Goal: Transaction & Acquisition: Download file/media

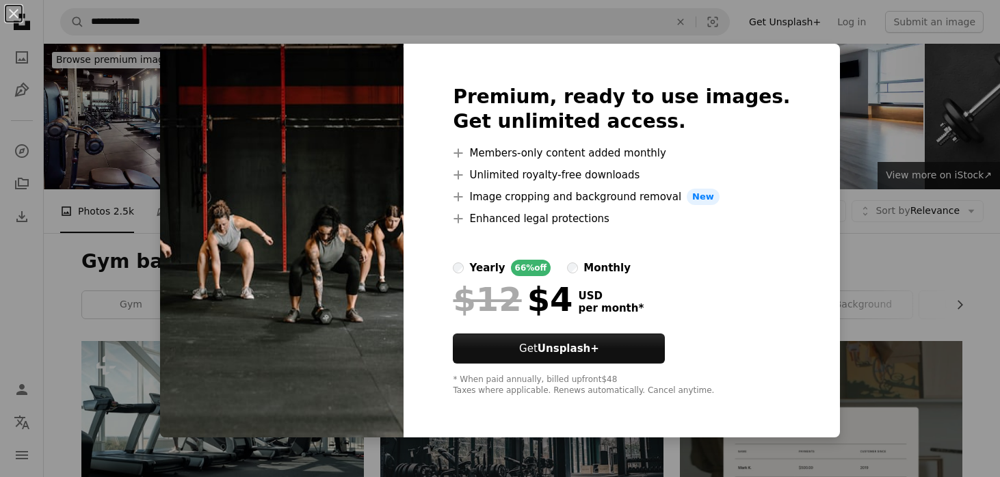
scroll to position [1123, 0]
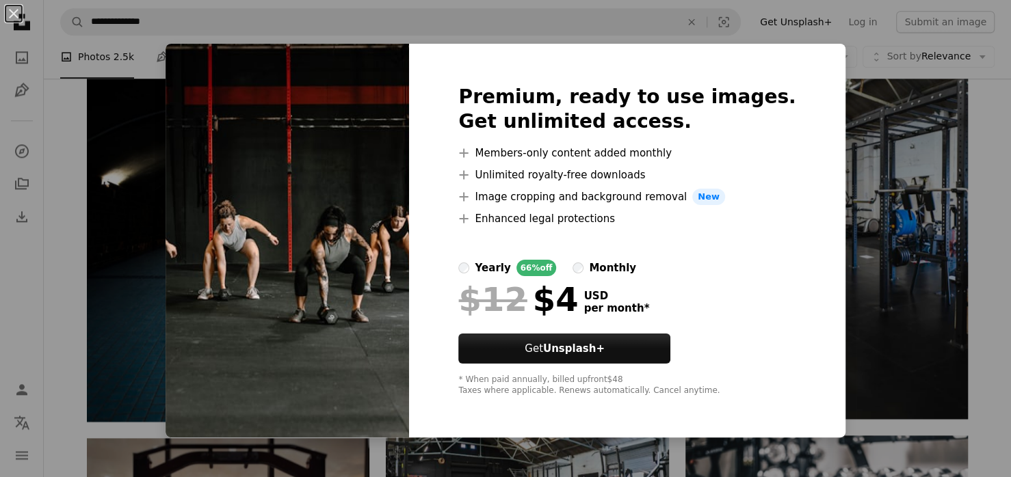
click at [814, 233] on div "An X shape Premium, ready to use images. Get unlimited access. A plus sign Memb…" at bounding box center [505, 238] width 1011 height 477
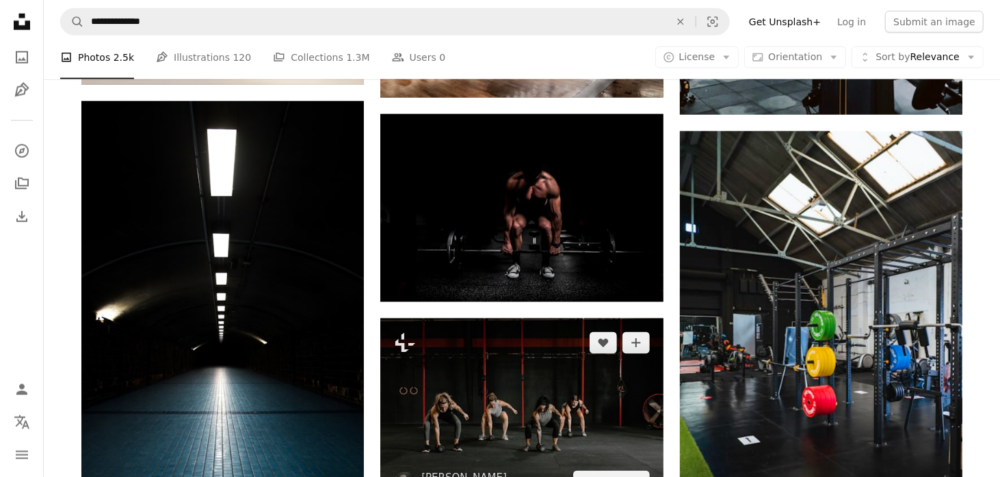
scroll to position [985, 0]
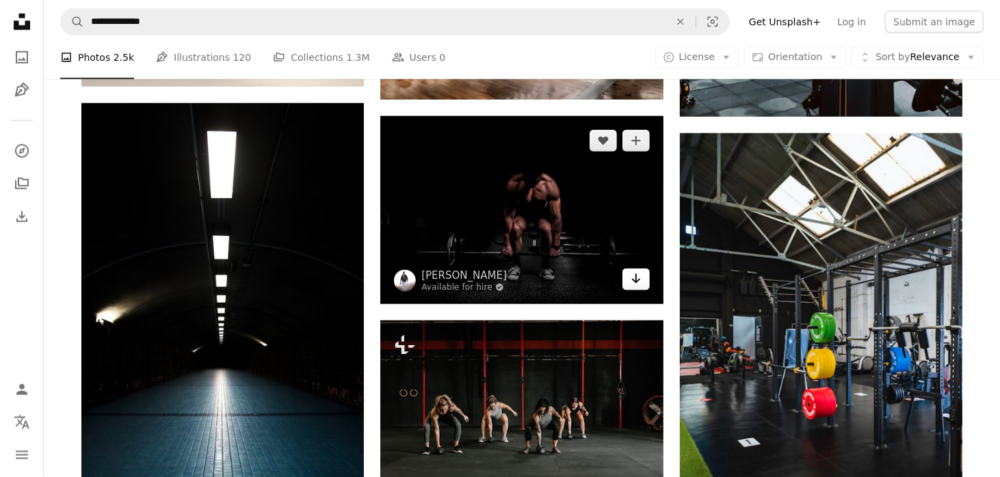
click at [639, 279] on icon "Download" at bounding box center [635, 279] width 9 height 10
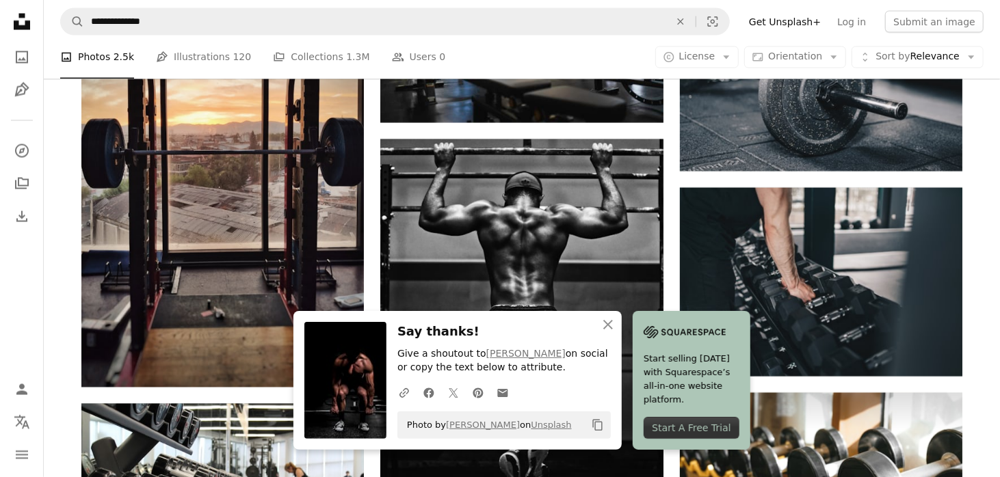
scroll to position [1577, 0]
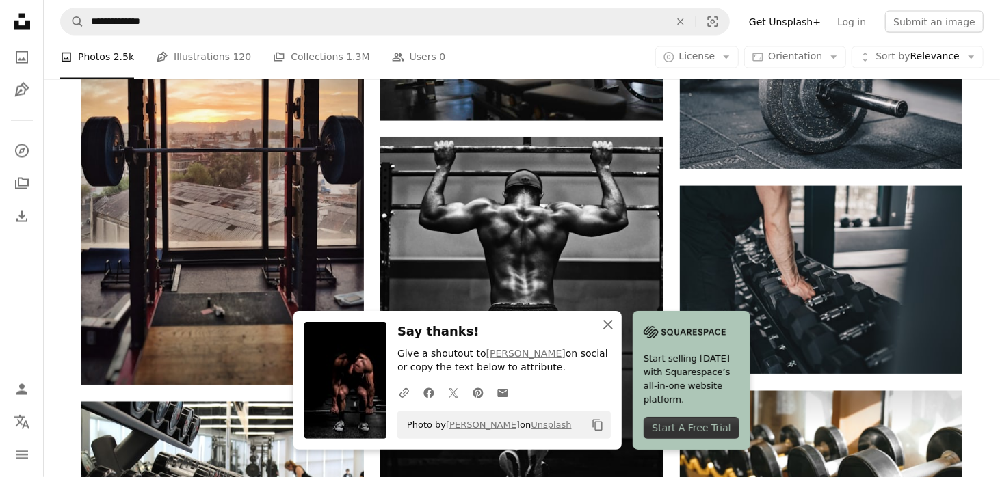
click at [605, 325] on icon "An X shape" at bounding box center [608, 325] width 16 height 16
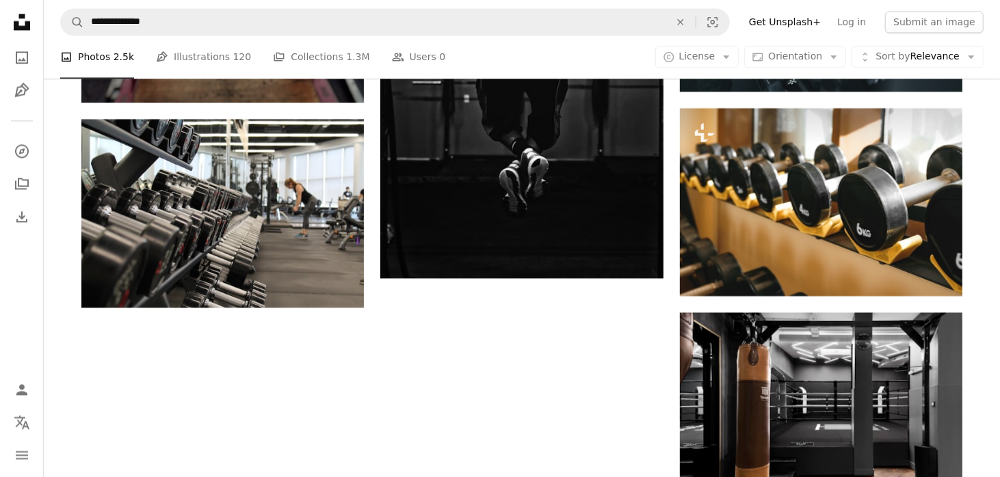
scroll to position [1862, 0]
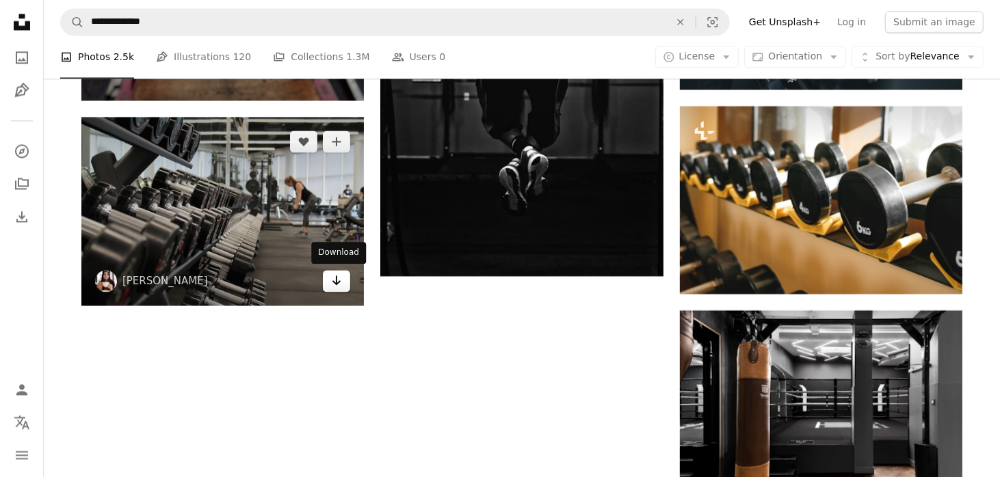
click at [343, 284] on link "Arrow pointing down" at bounding box center [336, 281] width 27 height 22
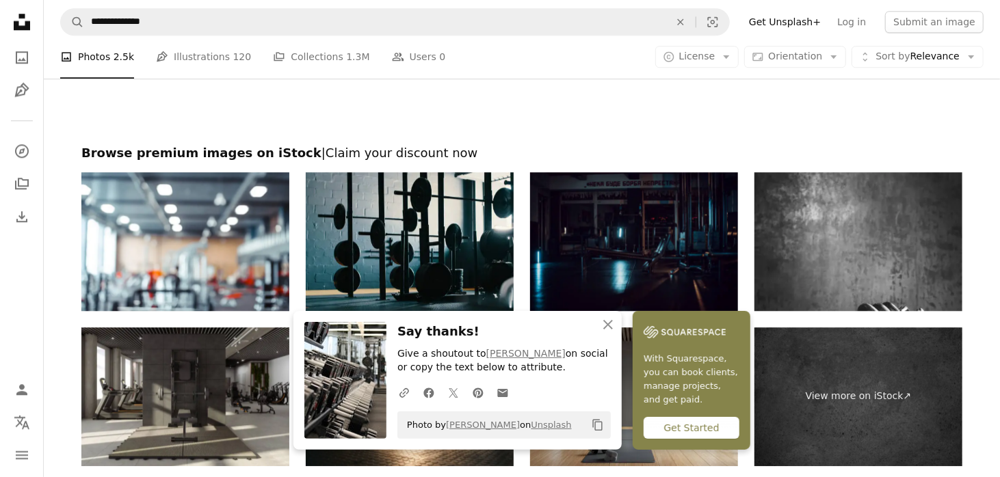
scroll to position [2289, 0]
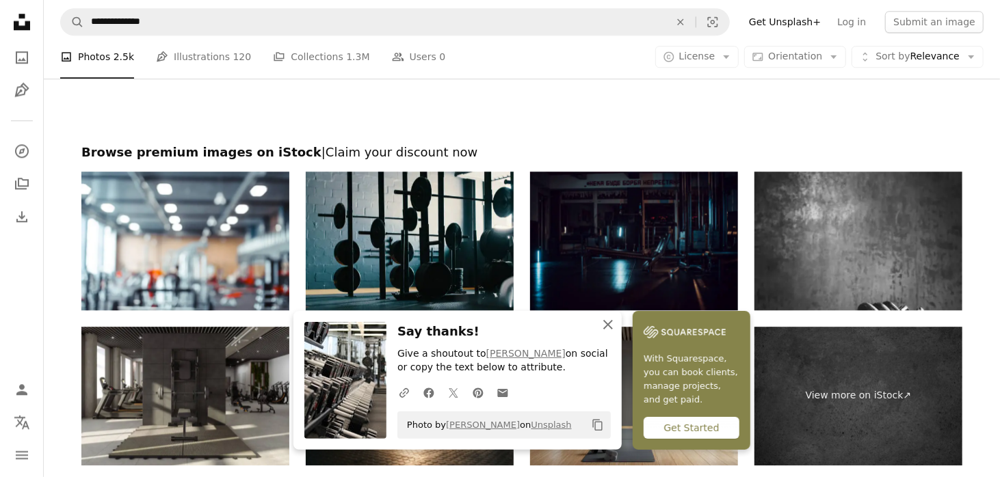
click at [606, 322] on icon "button" at bounding box center [608, 325] width 10 height 10
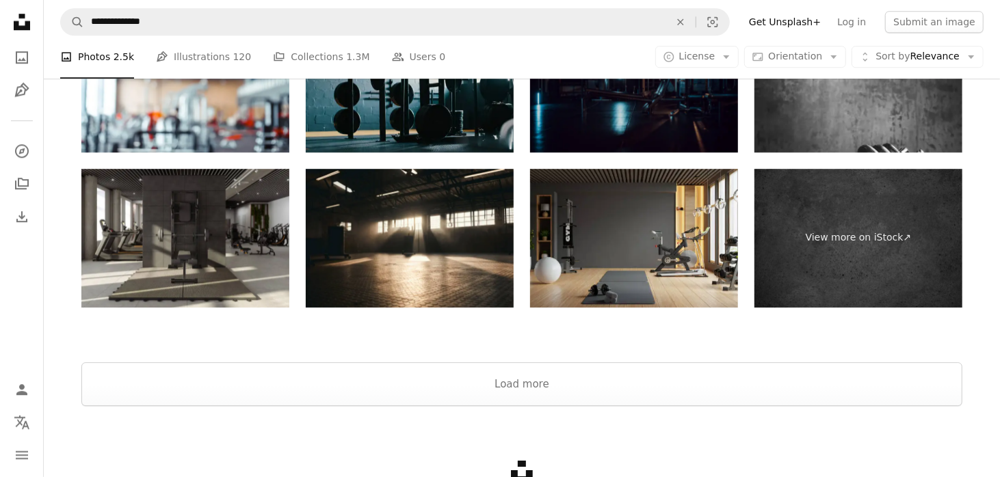
scroll to position [2446, 0]
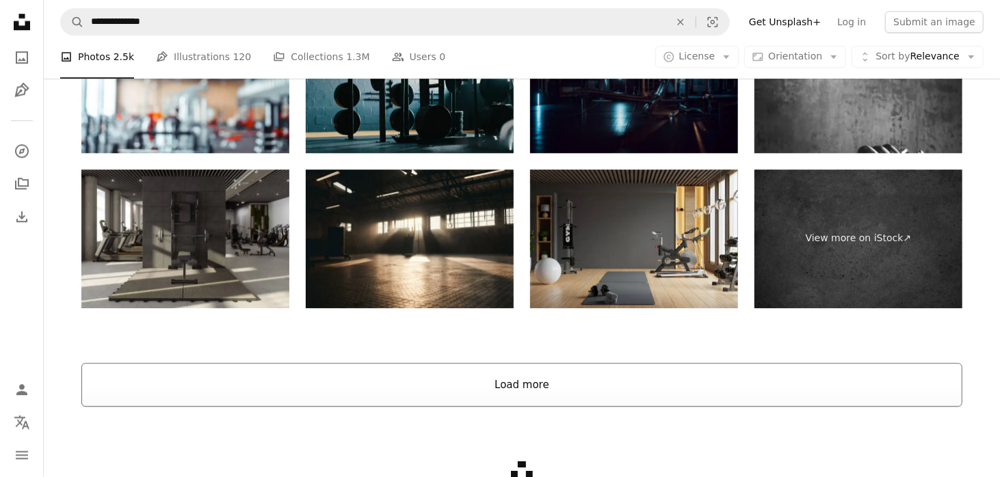
click at [579, 382] on button "Load more" at bounding box center [521, 385] width 881 height 44
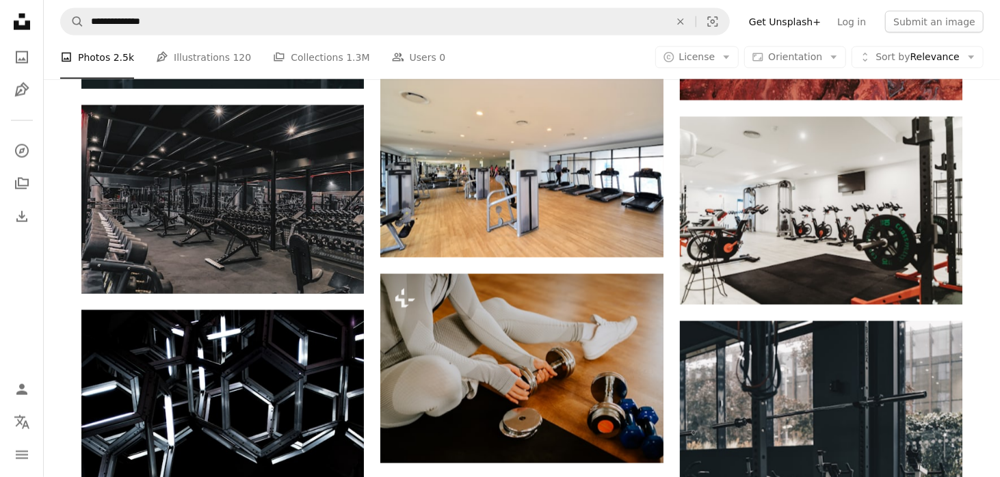
scroll to position [4605, 0]
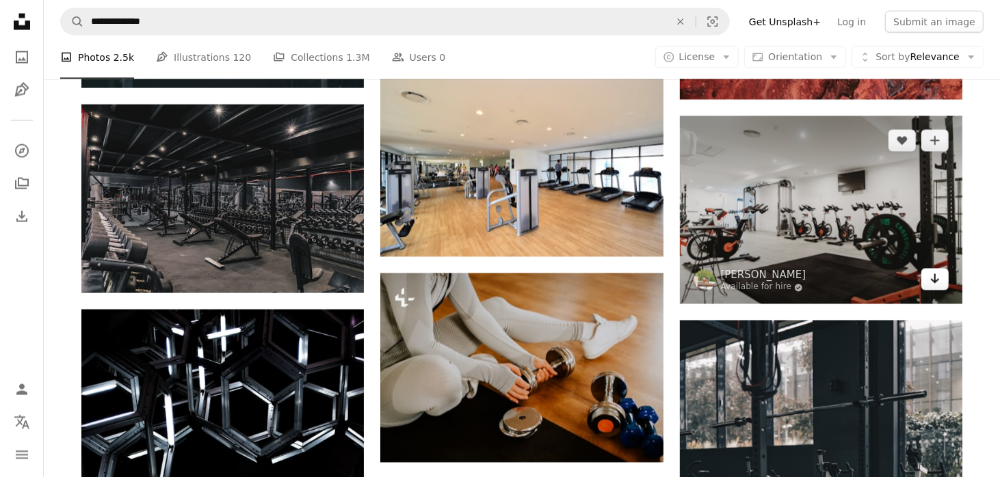
click at [941, 282] on link "Arrow pointing down" at bounding box center [934, 280] width 27 height 22
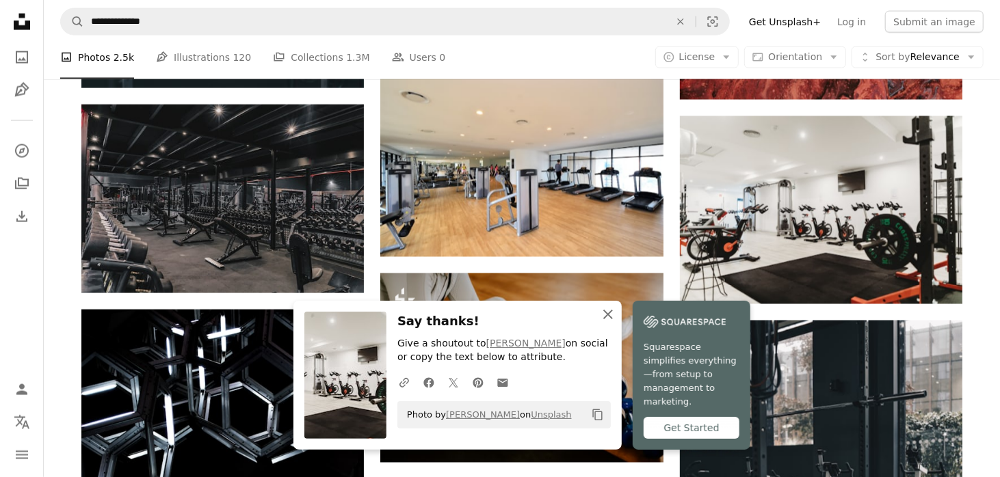
click at [609, 319] on icon "button" at bounding box center [608, 315] width 10 height 10
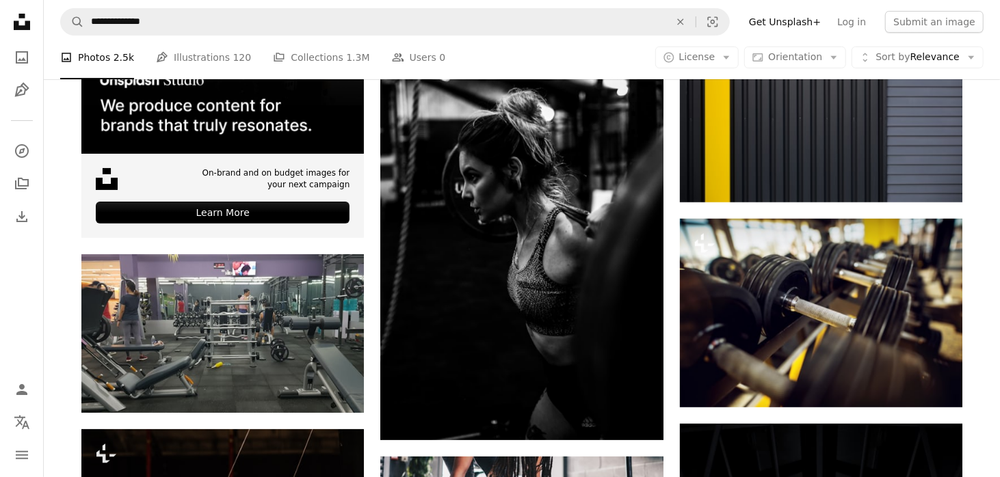
scroll to position [3305, 0]
